Goal: Task Accomplishment & Management: Complete application form

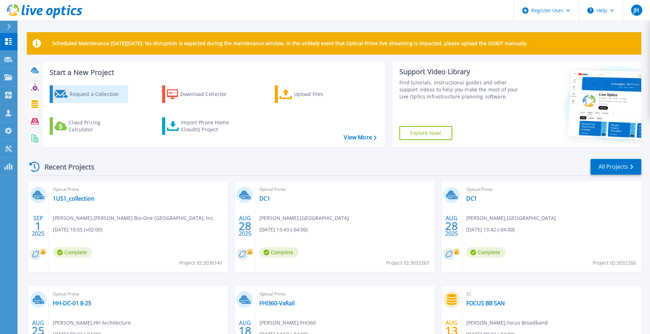
click at [70, 89] on div "Request a Collection" at bounding box center [98, 94] width 56 height 14
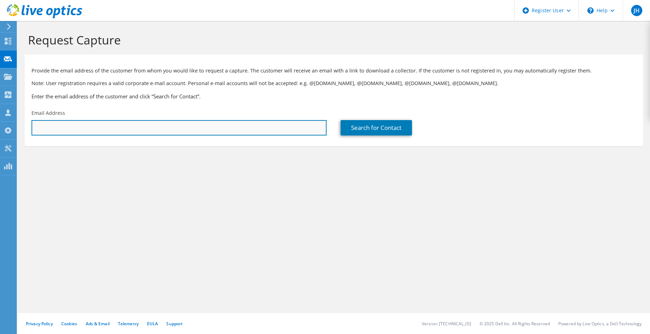
click at [84, 128] on input "text" at bounding box center [178, 127] width 295 height 15
paste input "[PERSON_NAME][EMAIL_ADDRESS][PERSON_NAME][DOMAIN_NAME]"
type input "[PERSON_NAME][EMAIL_ADDRESS][PERSON_NAME][DOMAIN_NAME]"
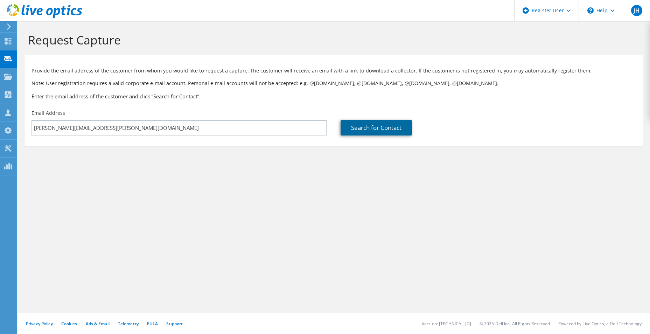
click at [398, 125] on link "Search for Contact" at bounding box center [375, 127] width 71 height 15
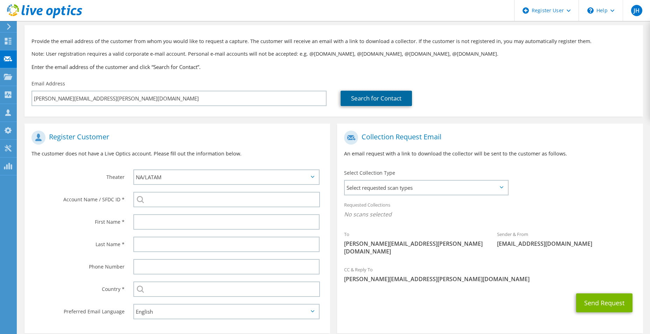
scroll to position [64, 0]
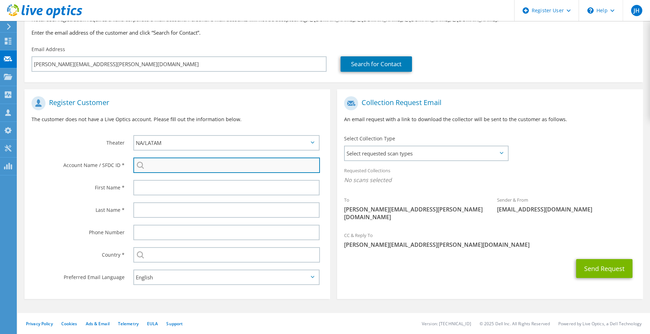
click at [165, 171] on input "search" at bounding box center [226, 164] width 186 height 15
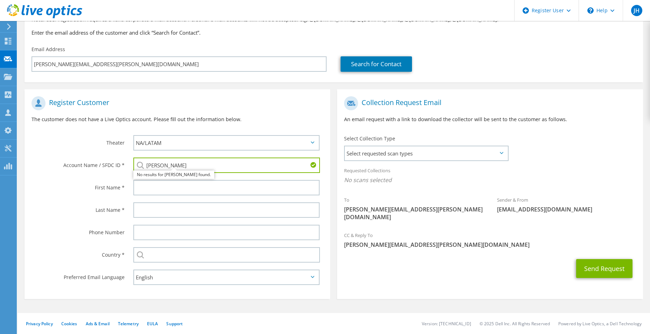
click at [165, 161] on input "[PERSON_NAME]" at bounding box center [226, 164] width 186 height 15
click at [200, 174] on li "ROWAN-[GEOGRAPHIC_DATA] : 595727978" at bounding box center [178, 170] width 91 height 8
type input "ROWAN-[GEOGRAPHIC_DATA] : 595727978"
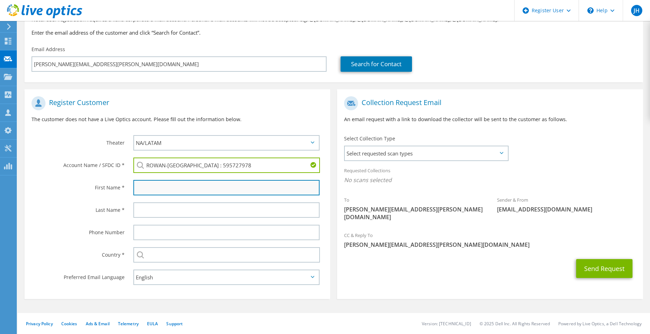
click at [190, 186] on input "text" at bounding box center [226, 187] width 186 height 15
type input "[PERSON_NAME]"
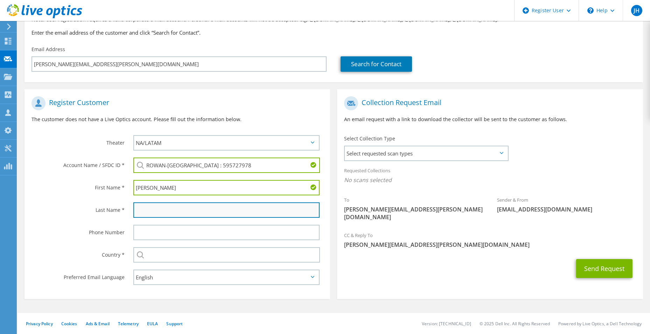
click at [139, 213] on input "text" at bounding box center [226, 209] width 186 height 15
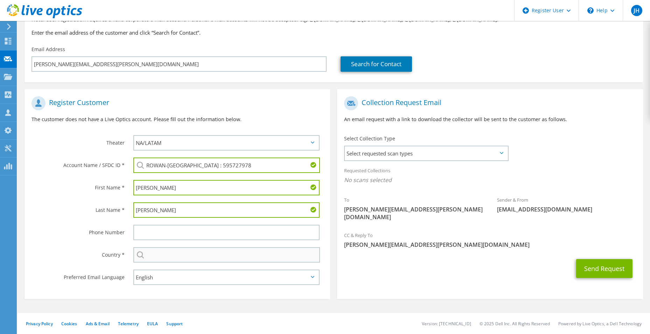
type input "[PERSON_NAME]"
click at [165, 260] on input "text" at bounding box center [226, 254] width 186 height 15
click at [182, 257] on input "text" at bounding box center [226, 254] width 186 height 15
type input "[GEOGRAPHIC_DATA]"
click at [76, 243] on div "Phone Number" at bounding box center [75, 232] width 102 height 22
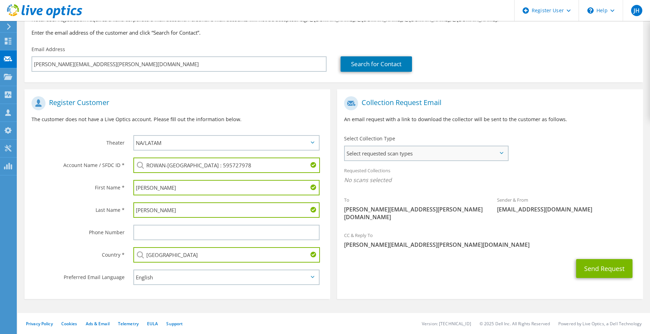
click at [432, 157] on span "Select requested scan types" at bounding box center [426, 153] width 163 height 14
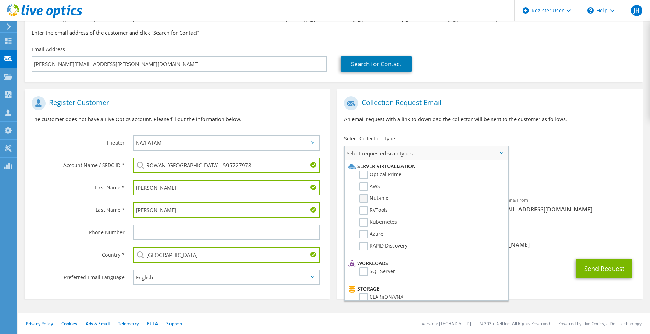
click at [364, 197] on label "Nutanix" at bounding box center [373, 198] width 29 height 8
click at [0, 0] on input "Nutanix" at bounding box center [0, 0] width 0 height 0
click at [362, 173] on label "Optical Prime" at bounding box center [380, 174] width 42 height 8
click at [0, 0] on input "Optical Prime" at bounding box center [0, 0] width 0 height 0
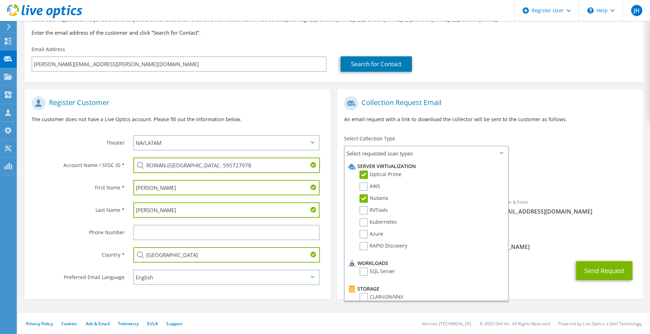
click at [534, 191] on div "Requested Collections No scans selected Nutanix Optical Prime" at bounding box center [489, 177] width 305 height 28
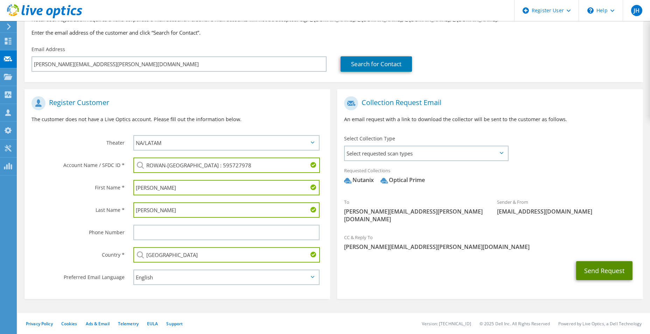
click at [611, 261] on button "Send Request" at bounding box center [604, 270] width 56 height 19
